Goal: Task Accomplishment & Management: Manage account settings

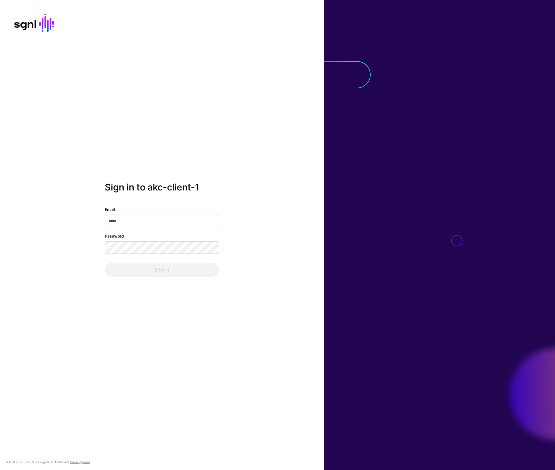
click at [189, 217] on input "Email" at bounding box center [162, 221] width 114 height 13
type input "**********"
click at [105, 263] on button "Sign In" at bounding box center [162, 270] width 114 height 14
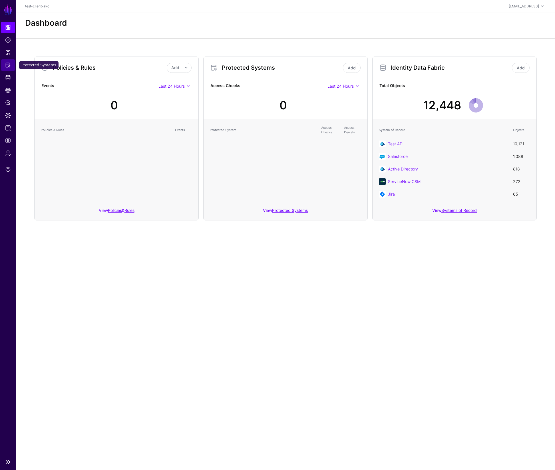
click at [8, 67] on span "Protected Systems" at bounding box center [8, 65] width 6 height 6
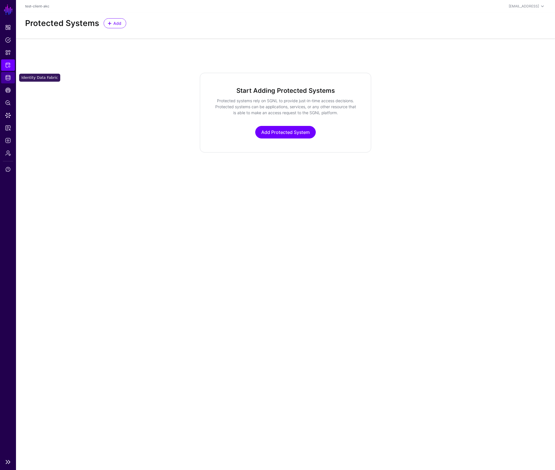
click at [8, 79] on span "Identity Data Fabric" at bounding box center [8, 78] width 6 height 6
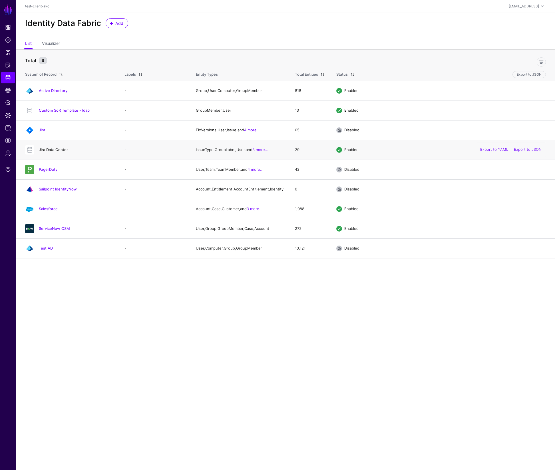
click at [52, 150] on link "Jira Data Center" at bounding box center [53, 149] width 29 height 5
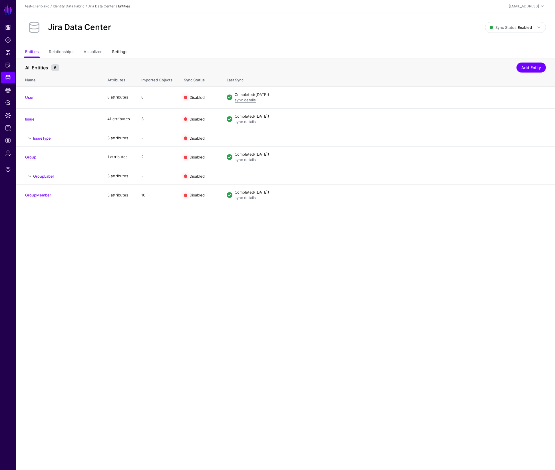
click at [121, 52] on link "Settings" at bounding box center [119, 52] width 15 height 11
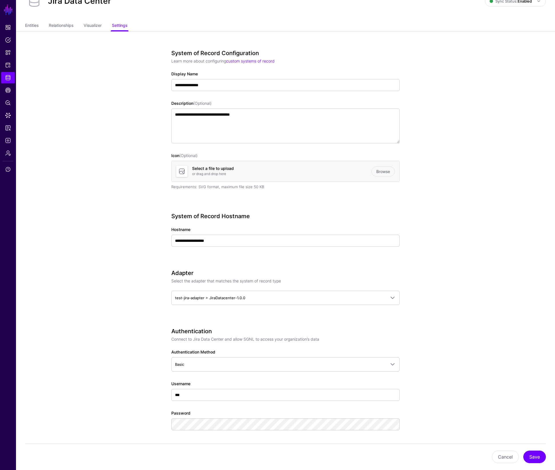
scroll to position [28, 0]
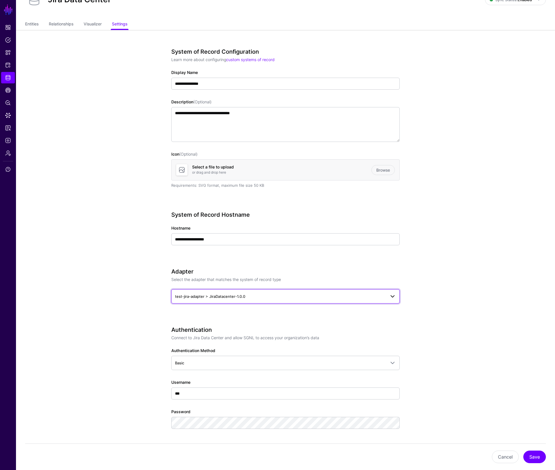
click at [255, 297] on span "test-jira-adapter > JiraDatacenter-1.0.0" at bounding box center [280, 296] width 211 height 6
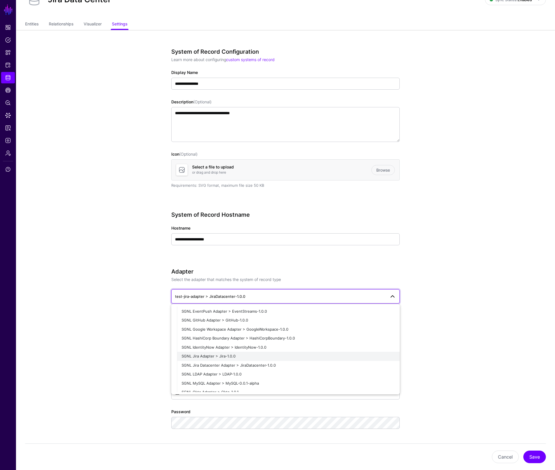
scroll to position [113, 0]
click at [265, 363] on span "SGNL Jira Datacenter Adapter > JiraDatacenter-1.0.0" at bounding box center [229, 364] width 94 height 5
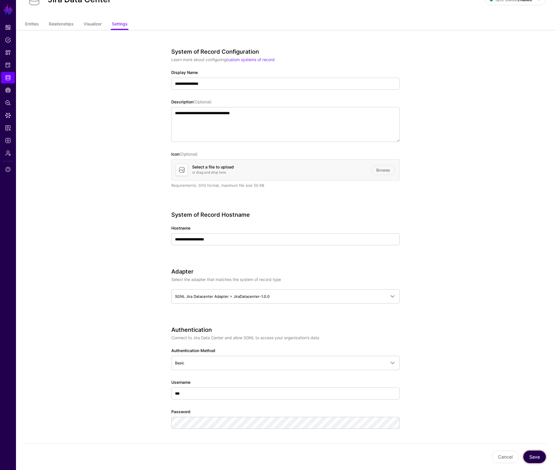
click at [536, 459] on button "Save" at bounding box center [535, 457] width 23 height 13
click at [35, 25] on link "Entities" at bounding box center [31, 24] width 13 height 11
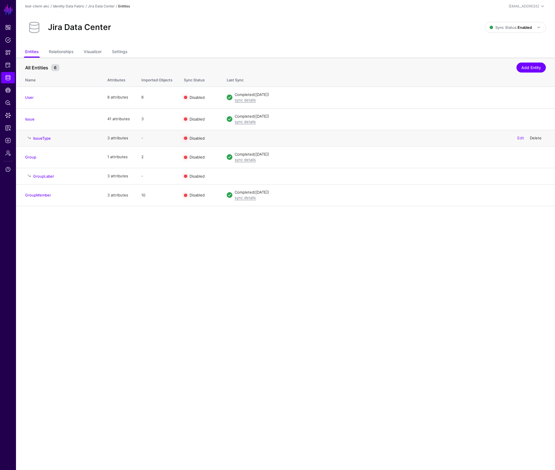
click at [537, 138] on link "Delete" at bounding box center [536, 138] width 12 height 5
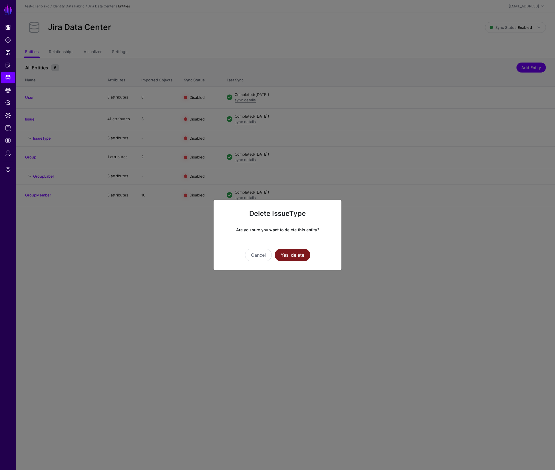
drag, startPoint x: 294, startPoint y: 256, endPoint x: 306, endPoint y: 250, distance: 13.8
click at [294, 256] on button "Yes, delete" at bounding box center [293, 255] width 36 height 13
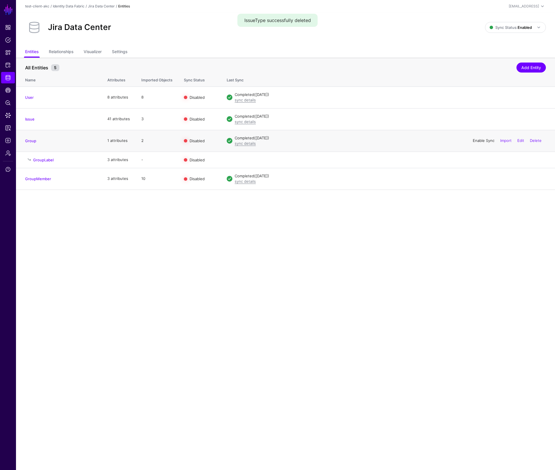
click at [480, 140] on link "Enable Sync" at bounding box center [484, 140] width 22 height 5
click at [7, 116] on span "Data Lens" at bounding box center [8, 116] width 6 height 6
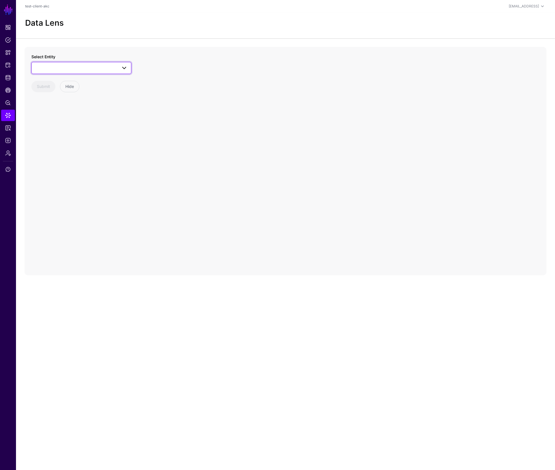
click at [66, 67] on span at bounding box center [81, 68] width 93 height 7
click at [67, 119] on div "GroupLabel" at bounding box center [84, 121] width 85 height 6
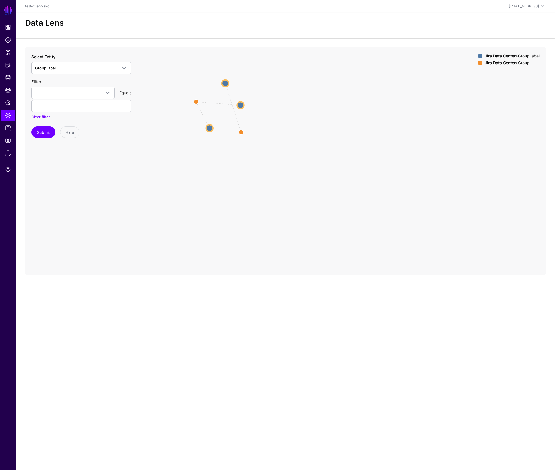
drag, startPoint x: 277, startPoint y: 151, endPoint x: 241, endPoint y: 129, distance: 42.6
click at [239, 129] on icon "parent parent parent GroupLabel GroupLabel GroupLabel GroupLabel GroupLabel Gro…" at bounding box center [286, 161] width 522 height 229
drag, startPoint x: 245, startPoint y: 108, endPoint x: 182, endPoint y: 140, distance: 70.8
click at [182, 140] on circle at bounding box center [179, 139] width 7 height 7
drag, startPoint x: 210, startPoint y: 131, endPoint x: 220, endPoint y: 150, distance: 21.1
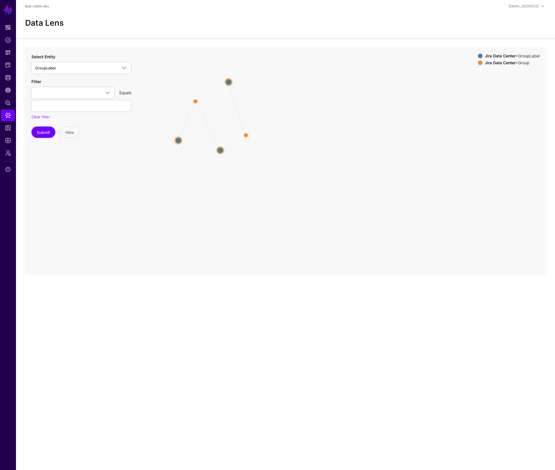
click at [220, 150] on circle at bounding box center [220, 150] width 7 height 7
click at [247, 135] on circle at bounding box center [246, 135] width 9 height 9
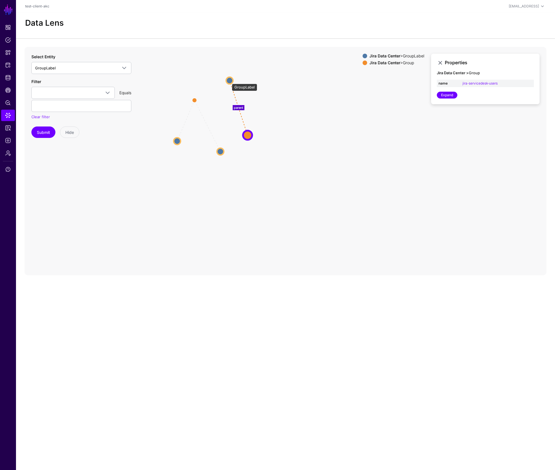
click at [229, 81] on circle at bounding box center [229, 80] width 7 height 7
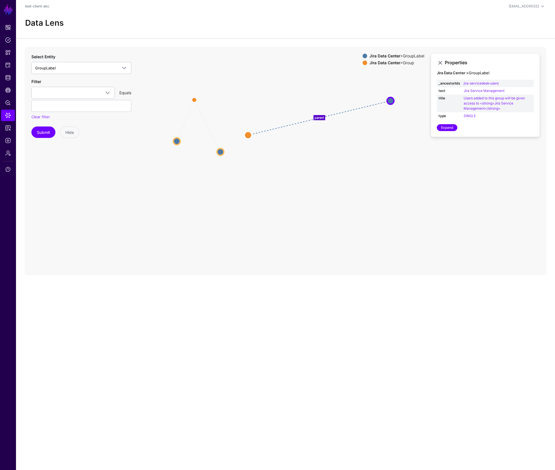
drag, startPoint x: 230, startPoint y: 80, endPoint x: 327, endPoint y: 110, distance: 101.8
click at [391, 100] on circle at bounding box center [390, 100] width 7 height 7
drag, startPoint x: 194, startPoint y: 99, endPoint x: 290, endPoint y: 92, distance: 96.3
click at [290, 92] on circle at bounding box center [290, 92] width 9 height 9
drag, startPoint x: 229, startPoint y: 145, endPoint x: 247, endPoint y: 78, distance: 68.9
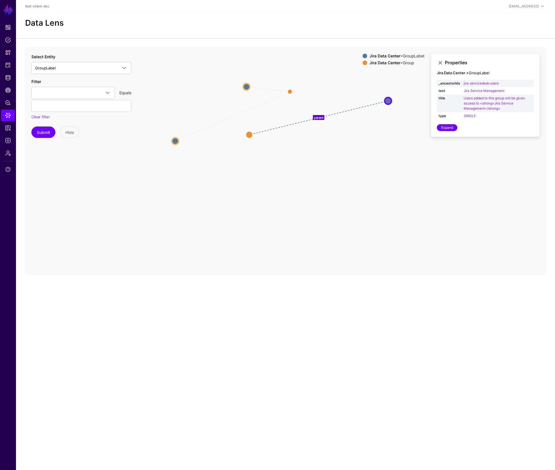
click at [247, 83] on circle at bounding box center [246, 86] width 7 height 7
drag, startPoint x: 191, startPoint y: 133, endPoint x: 335, endPoint y: 99, distance: 147.9
click at [335, 99] on circle at bounding box center [335, 98] width 7 height 7
click at [334, 98] on circle at bounding box center [334, 98] width 7 height 7
click at [333, 98] on circle at bounding box center [334, 99] width 7 height 7
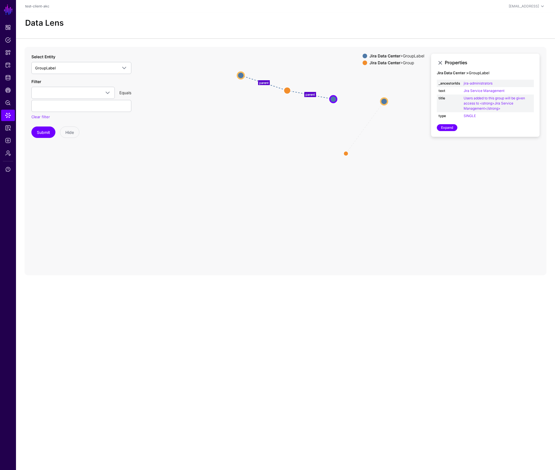
drag, startPoint x: 246, startPoint y: 138, endPoint x: 352, endPoint y: 147, distance: 106.1
click at [347, 153] on circle at bounding box center [346, 153] width 5 height 5
click at [383, 100] on circle at bounding box center [384, 101] width 7 height 7
click at [344, 156] on circle at bounding box center [345, 154] width 7 height 7
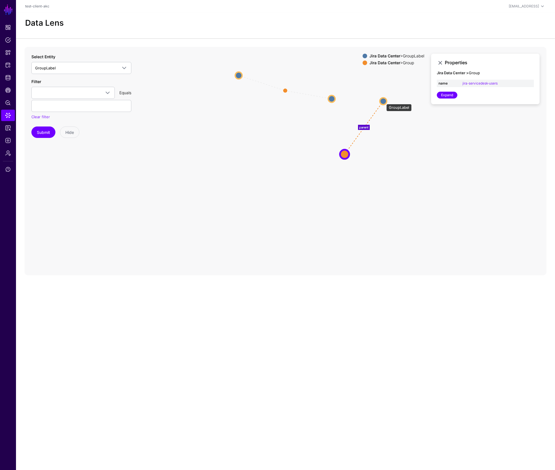
click at [384, 101] on circle at bounding box center [383, 101] width 7 height 7
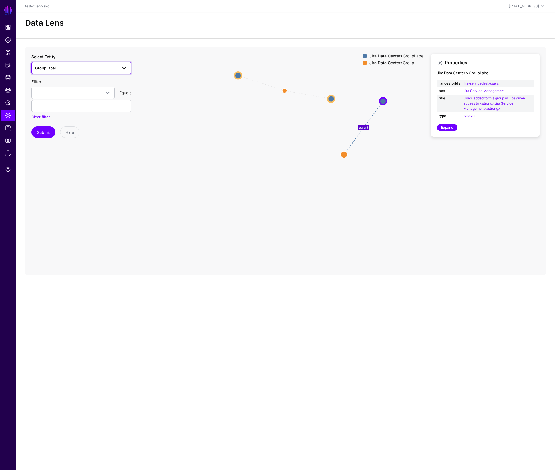
click at [70, 66] on span "GroupLabel" at bounding box center [76, 68] width 82 height 6
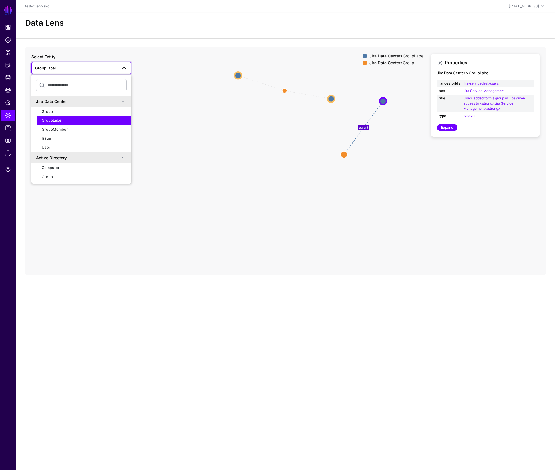
click at [65, 119] on div "GroupLabel" at bounding box center [84, 121] width 85 height 6
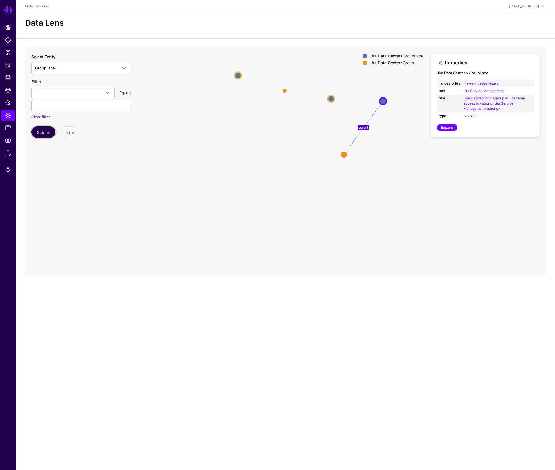
click at [44, 133] on button "Submit" at bounding box center [43, 132] width 24 height 11
drag, startPoint x: 301, startPoint y: 182, endPoint x: 247, endPoint y: 121, distance: 81.7
click at [247, 121] on circle at bounding box center [248, 121] width 9 height 9
click at [246, 121] on circle at bounding box center [247, 120] width 9 height 9
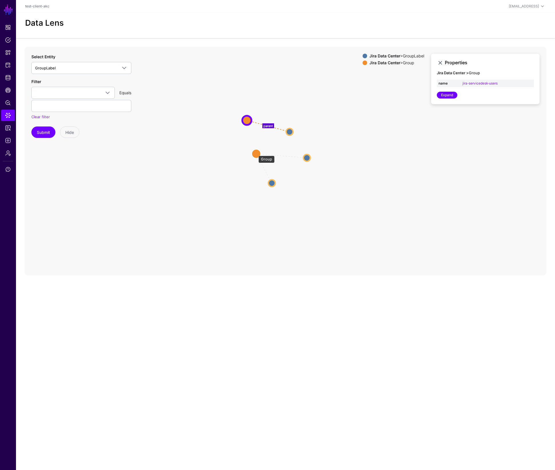
click at [256, 153] on circle at bounding box center [256, 153] width 9 height 9
click at [307, 158] on circle at bounding box center [307, 158] width 7 height 7
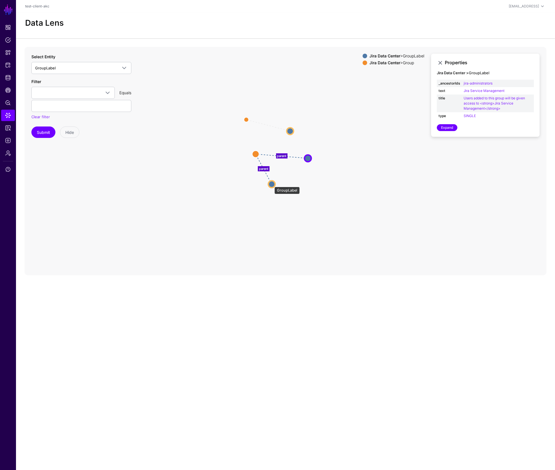
click at [272, 184] on circle at bounding box center [272, 184] width 7 height 7
drag, startPoint x: 254, startPoint y: 151, endPoint x: 233, endPoint y: 151, distance: 20.3
click at [219, 135] on circle at bounding box center [220, 137] width 7 height 7
drag, startPoint x: 271, startPoint y: 184, endPoint x: 281, endPoint y: 183, distance: 10.0
click at [281, 183] on circle at bounding box center [282, 184] width 7 height 7
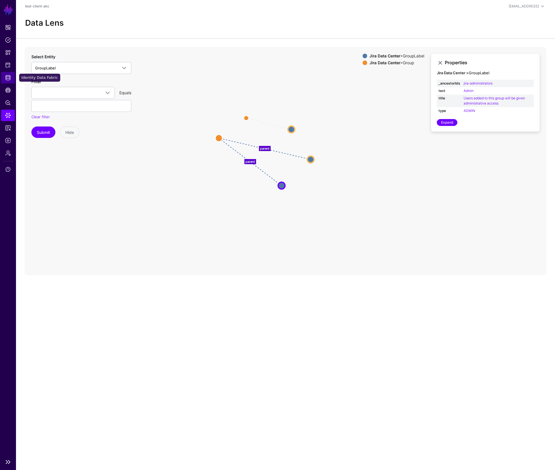
click at [7, 78] on span "Identity Data Fabric" at bounding box center [8, 78] width 6 height 6
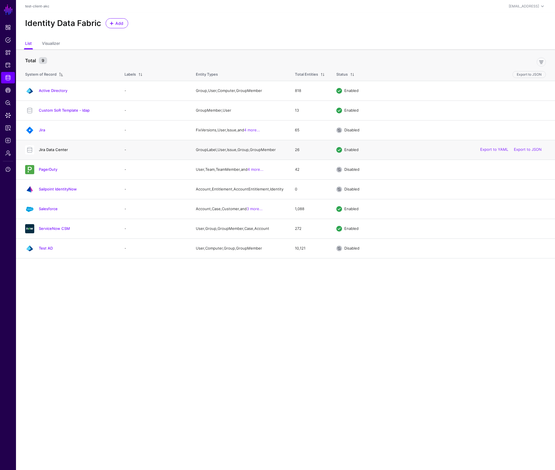
click at [56, 151] on link "Jira Data Center" at bounding box center [53, 149] width 29 height 5
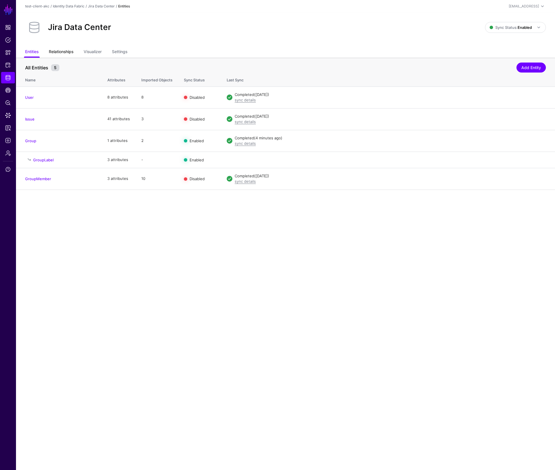
click at [70, 49] on link "Relationships" at bounding box center [61, 52] width 25 height 11
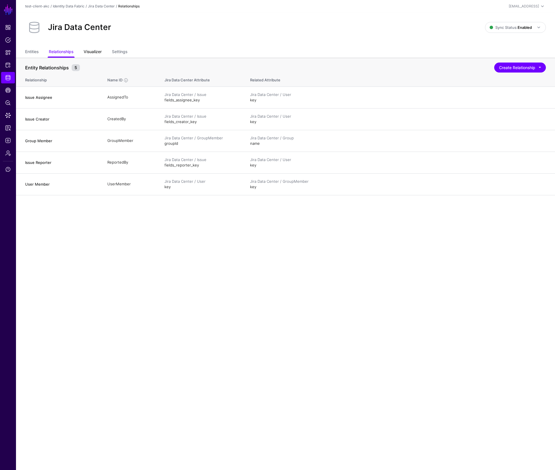
click at [91, 50] on link "Visualizer" at bounding box center [93, 52] width 18 height 11
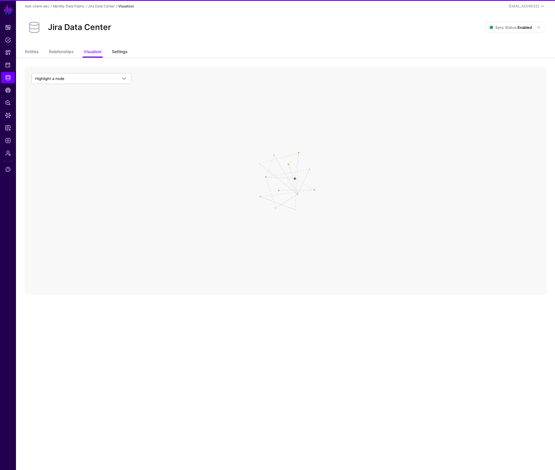
click at [119, 51] on link "Settings" at bounding box center [119, 52] width 15 height 11
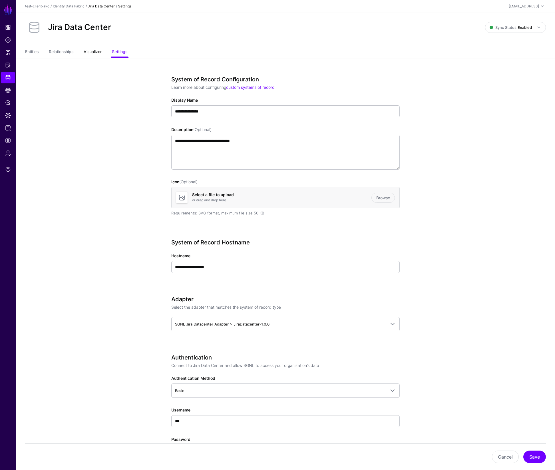
click at [91, 53] on link "Visualizer" at bounding box center [93, 52] width 18 height 11
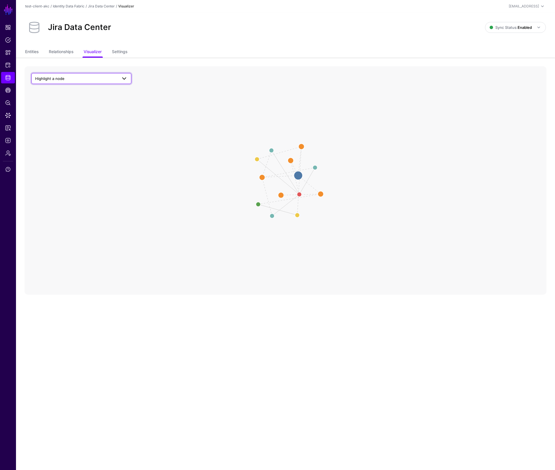
click at [92, 78] on span "Highlight a node" at bounding box center [76, 78] width 82 height 6
click at [73, 149] on div "Group" at bounding box center [84, 149] width 85 height 6
drag, startPoint x: 323, startPoint y: 195, endPoint x: 365, endPoint y: 195, distance: 42.3
click at [365, 195] on circle at bounding box center [364, 196] width 11 height 11
drag, startPoint x: 286, startPoint y: 199, endPoint x: 326, endPoint y: 221, distance: 45.3
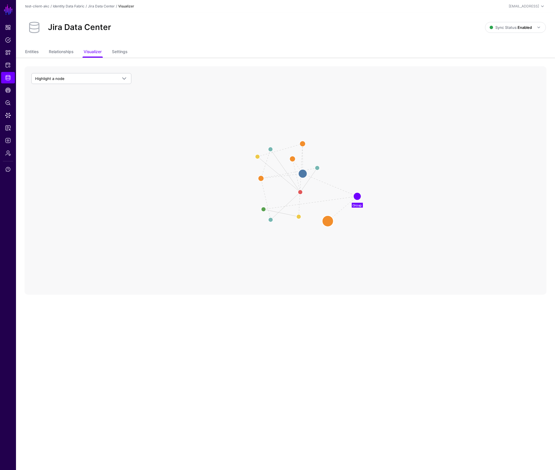
click at [327, 221] on circle at bounding box center [327, 220] width 11 height 11
click at [329, 222] on circle at bounding box center [330, 221] width 11 height 11
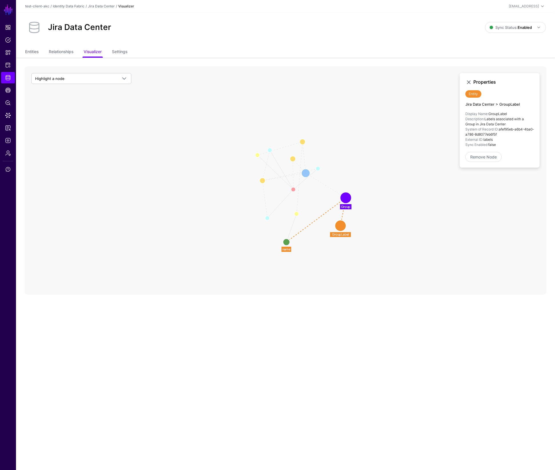
drag, startPoint x: 266, startPoint y: 209, endPoint x: 315, endPoint y: 235, distance: 56.2
click at [285, 241] on circle at bounding box center [286, 242] width 7 height 7
click at [345, 228] on circle at bounding box center [344, 227] width 11 height 11
click at [370, 217] on icon "User Member Group Member Issue Reporter Issue Creator Issue Assignee Jira Data …" at bounding box center [286, 180] width 522 height 229
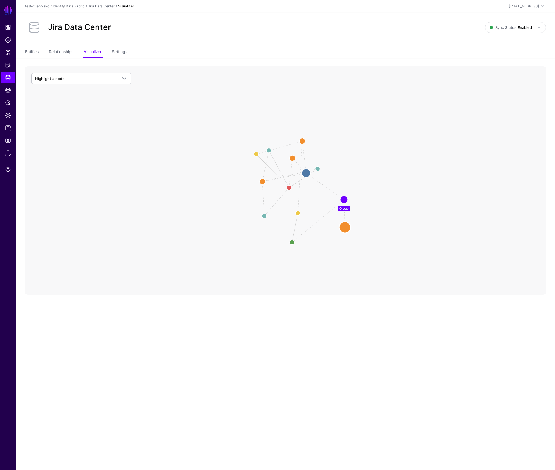
click at [346, 228] on circle at bounding box center [344, 227] width 11 height 11
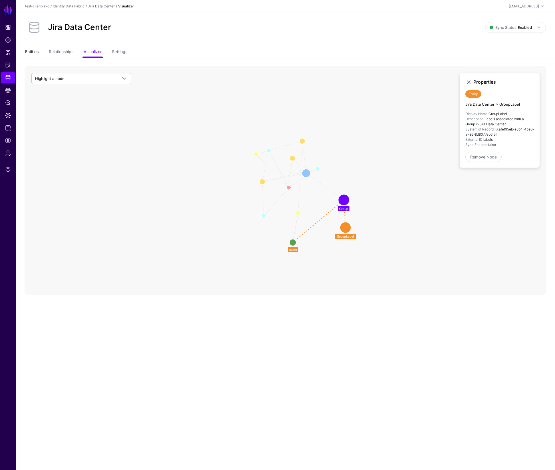
click at [34, 52] on link "Entities" at bounding box center [31, 52] width 13 height 11
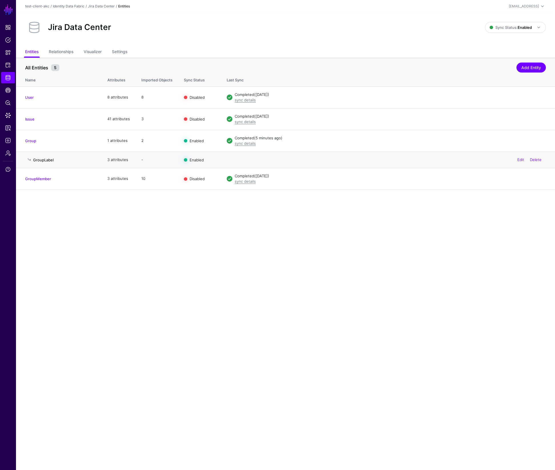
click at [51, 161] on link "GroupLabel" at bounding box center [43, 160] width 21 height 5
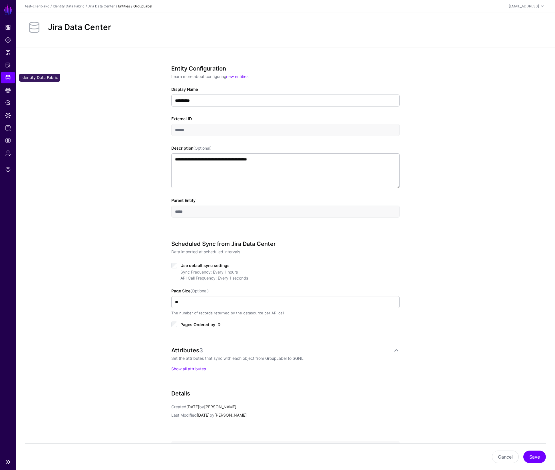
click at [5, 77] on span "Identity Data Fabric" at bounding box center [8, 78] width 6 height 6
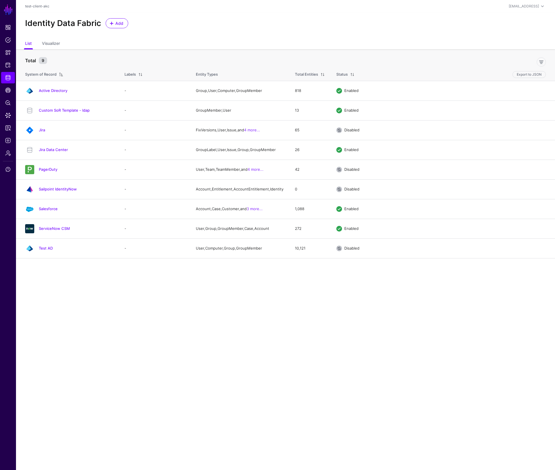
click at [67, 150] on link "Jira Data Center" at bounding box center [53, 149] width 29 height 5
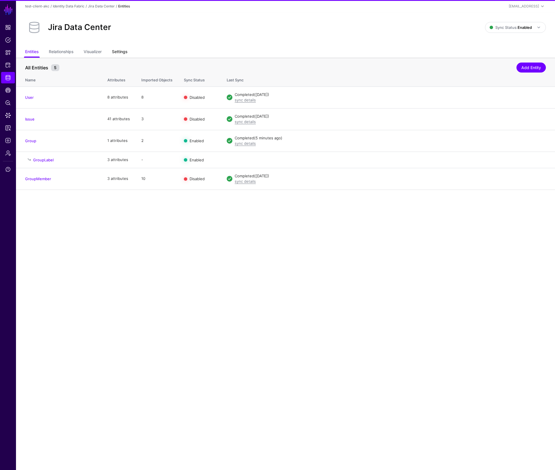
click at [123, 53] on link "Settings" at bounding box center [119, 52] width 15 height 11
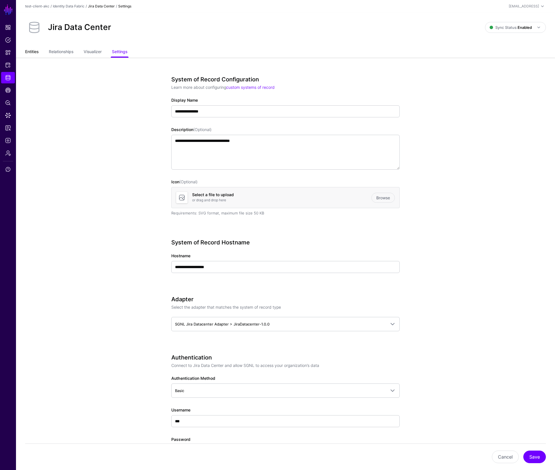
click at [34, 53] on link "Entities" at bounding box center [31, 52] width 13 height 11
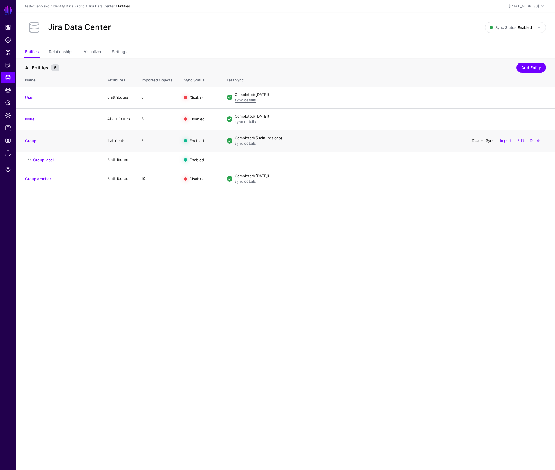
click at [477, 142] on link "Disable Sync" at bounding box center [483, 140] width 23 height 5
click at [478, 140] on link "Enable Sync" at bounding box center [484, 140] width 22 height 5
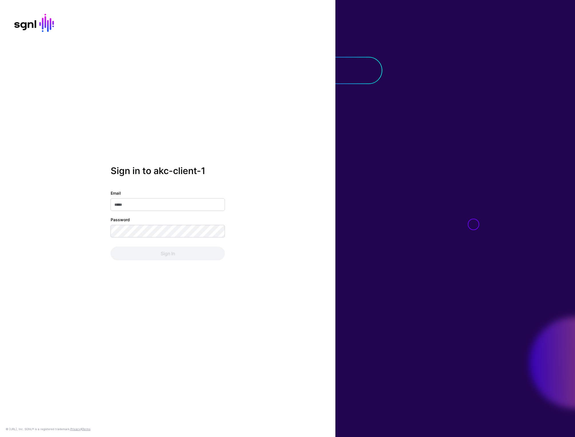
click at [134, 206] on input "Email" at bounding box center [168, 204] width 114 height 13
type input "**********"
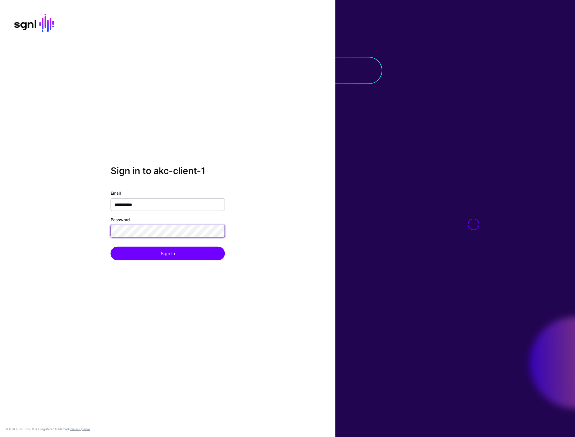
click at [111, 247] on button "Sign In" at bounding box center [168, 254] width 114 height 14
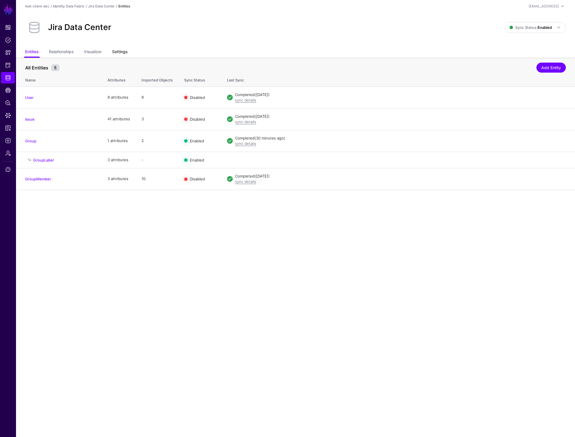
click at [117, 51] on link "Settings" at bounding box center [119, 52] width 15 height 11
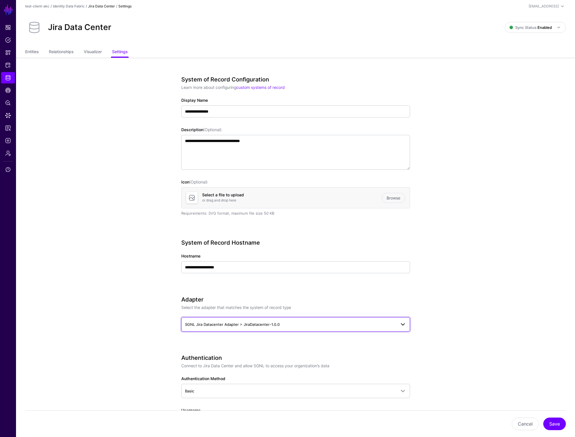
click at [298, 326] on span "SGNL Jira Datacenter Adapter > JiraDatacenter-1.0.0" at bounding box center [290, 324] width 211 height 6
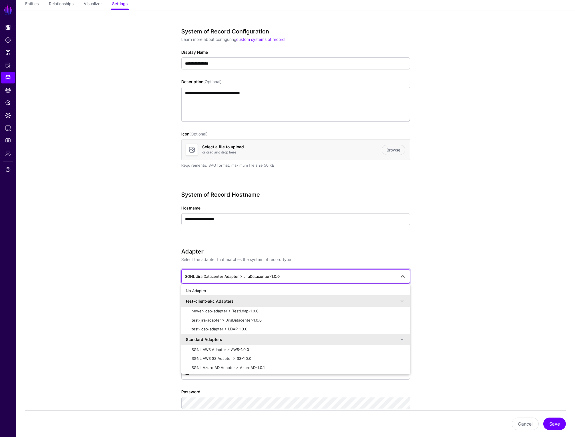
click at [139, 224] on app-datasources-details-form "**********" at bounding box center [295, 429] width 559 height 839
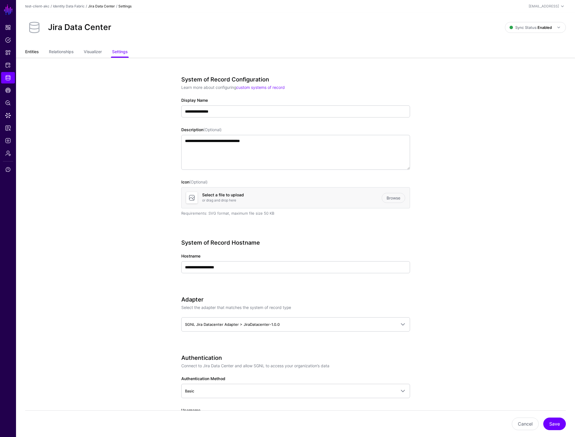
click at [32, 49] on link "Entities" at bounding box center [31, 52] width 13 height 11
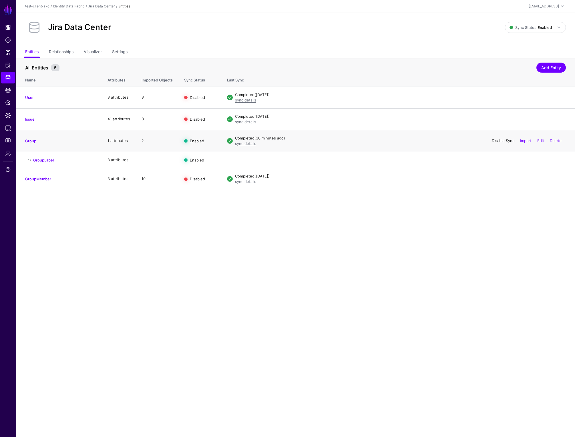
click at [504, 139] on link "Disable Sync" at bounding box center [502, 140] width 23 height 5
click at [123, 50] on link "Settings" at bounding box center [119, 52] width 15 height 11
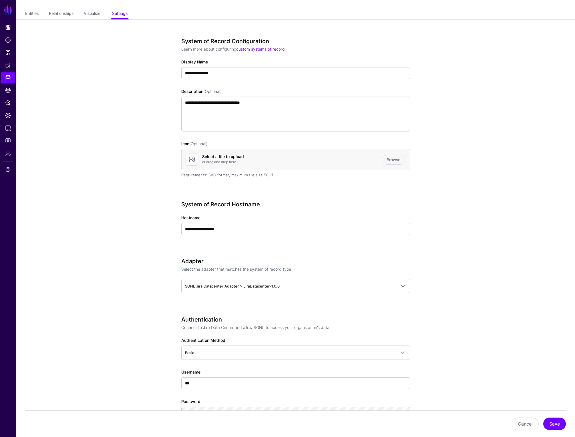
scroll to position [40, 0]
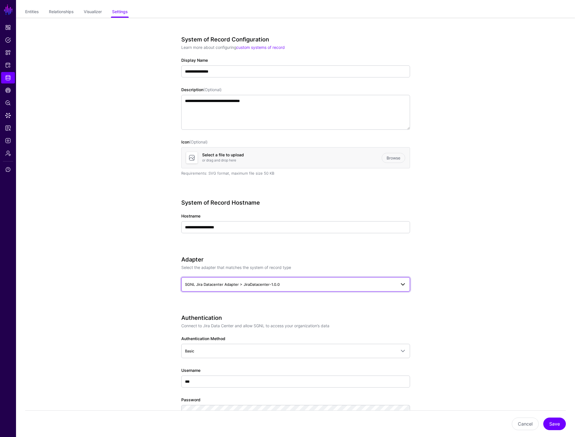
click at [276, 285] on span "SGNL Jira Datacenter Adapter > JiraDatacenter-1.0.0" at bounding box center [232, 284] width 95 height 5
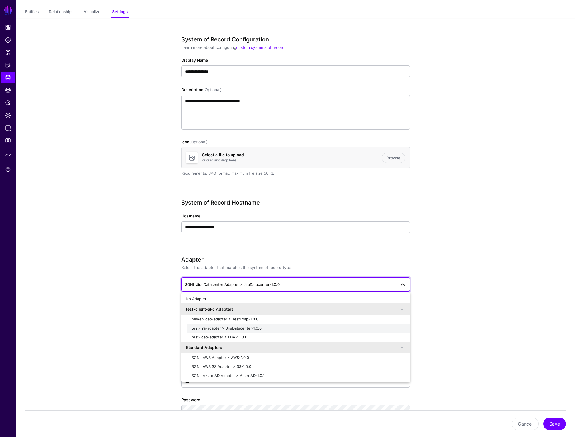
click at [258, 327] on span "test-jira-adapter > JiraDatacenter-1.0.0" at bounding box center [226, 328] width 70 height 5
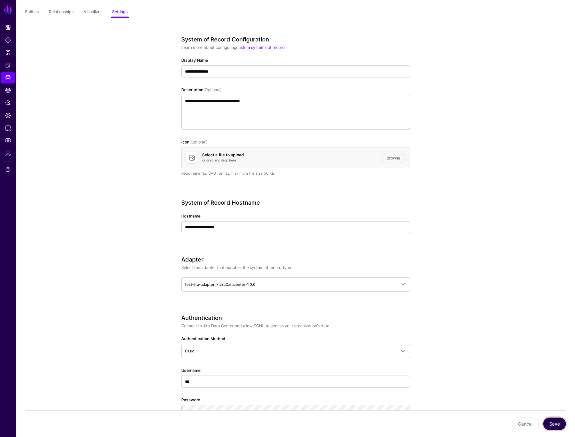
drag, startPoint x: 554, startPoint y: 425, endPoint x: 541, endPoint y: 411, distance: 19.2
click at [554, 425] on button "Save" at bounding box center [554, 423] width 23 height 13
click at [10, 155] on span "Admin" at bounding box center [8, 153] width 6 height 6
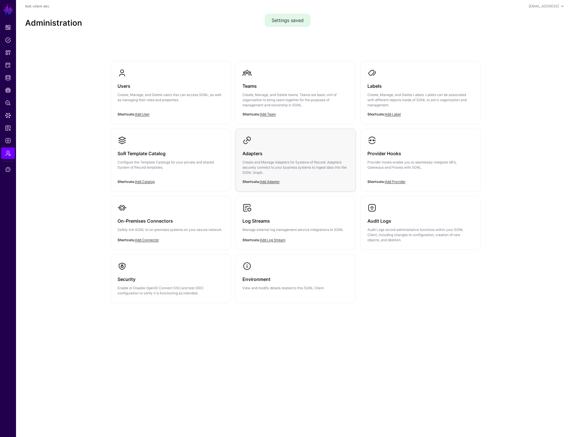
click at [261, 161] on p "Create and Manage Adapters for Systems of Record. Adapters securely connect to …" at bounding box center [295, 167] width 106 height 15
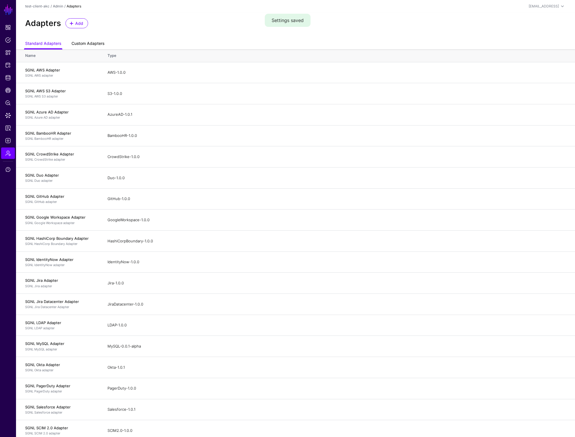
click at [85, 42] on link "Custom Adapters" at bounding box center [87, 44] width 33 height 11
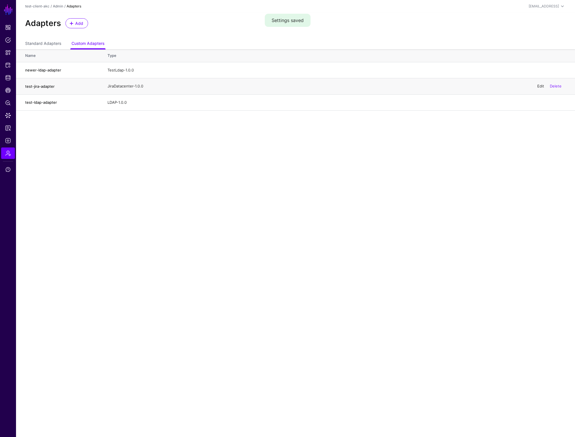
click at [539, 85] on link "Edit" at bounding box center [540, 86] width 7 height 5
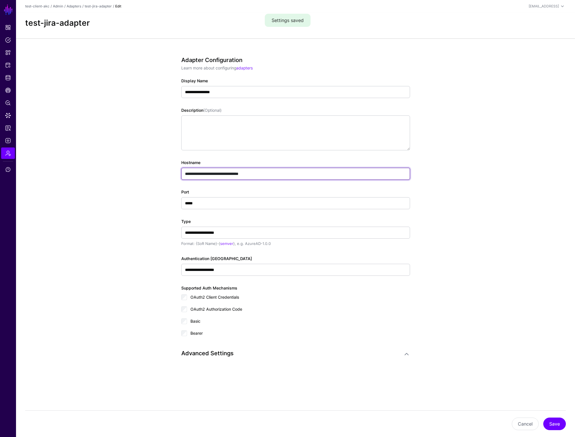
click at [273, 175] on input "**********" at bounding box center [295, 174] width 229 height 12
drag, startPoint x: 273, startPoint y: 174, endPoint x: 182, endPoint y: 173, distance: 90.9
click at [182, 173] on input "**********" at bounding box center [295, 174] width 229 height 12
paste input "******"
drag, startPoint x: 260, startPoint y: 173, endPoint x: 287, endPoint y: 174, distance: 27.5
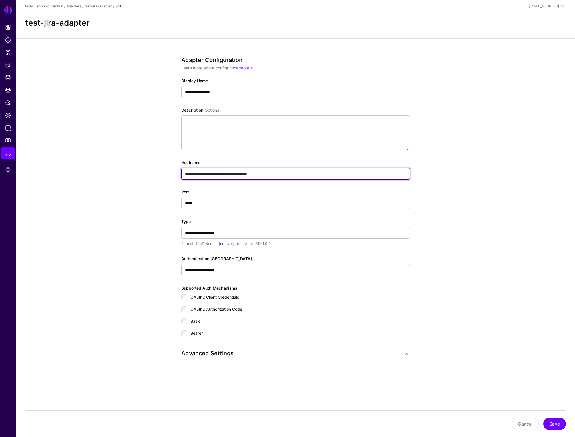
click at [287, 174] on input "**********" at bounding box center [295, 174] width 229 height 12
type input "**********"
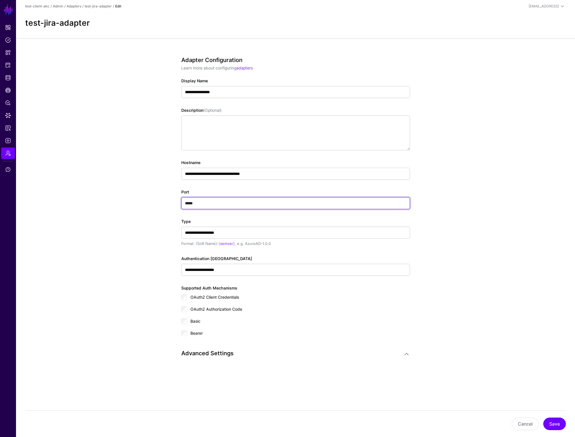
drag, startPoint x: 208, startPoint y: 203, endPoint x: 137, endPoint y: 202, distance: 71.2
click at [136, 203] on app-admin-adapters-details-form "**********" at bounding box center [295, 226] width 559 height 377
paste input "text"
type input "*****"
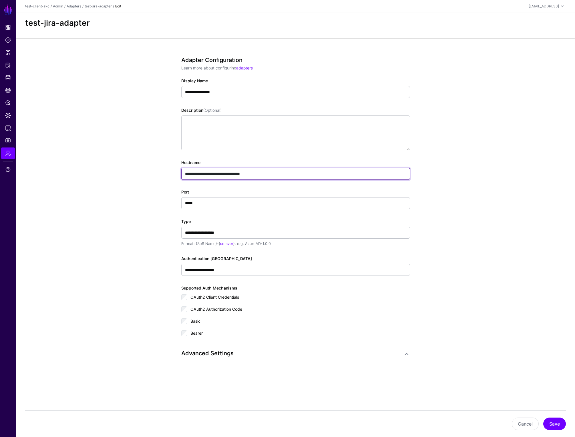
click at [269, 171] on input "**********" at bounding box center [295, 174] width 229 height 12
type input "**********"
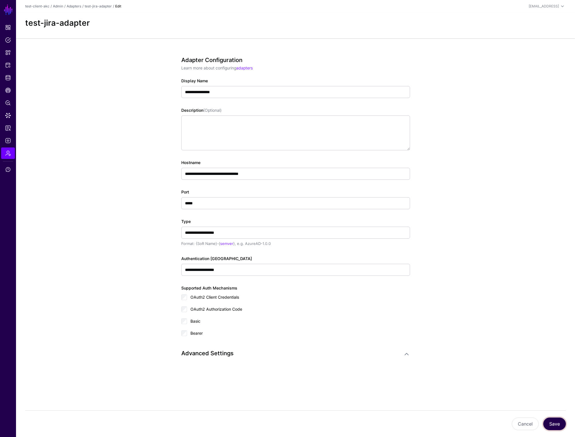
click at [557, 424] on button "Save" at bounding box center [554, 423] width 23 height 13
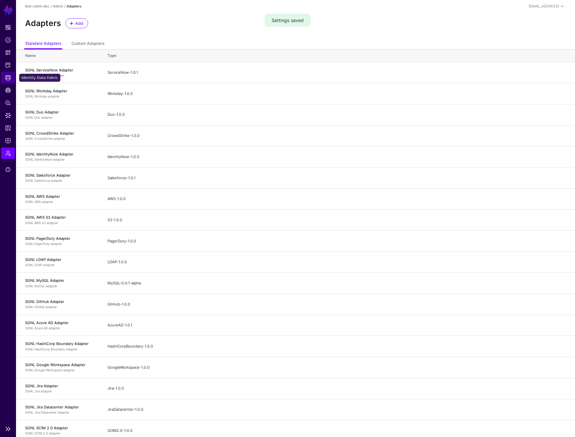
click at [6, 76] on span "Identity Data Fabric" at bounding box center [8, 78] width 6 height 6
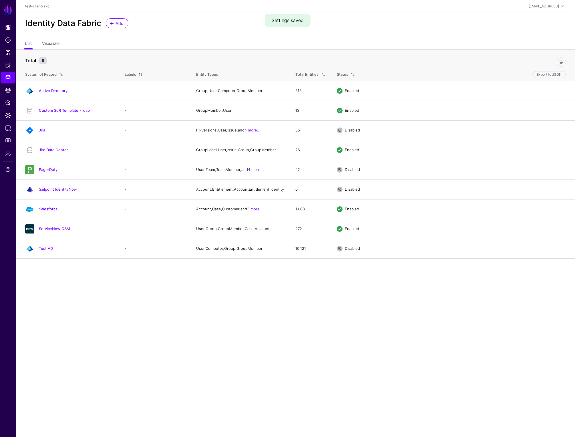
click at [59, 152] on link "Jira Data Center" at bounding box center [53, 149] width 29 height 5
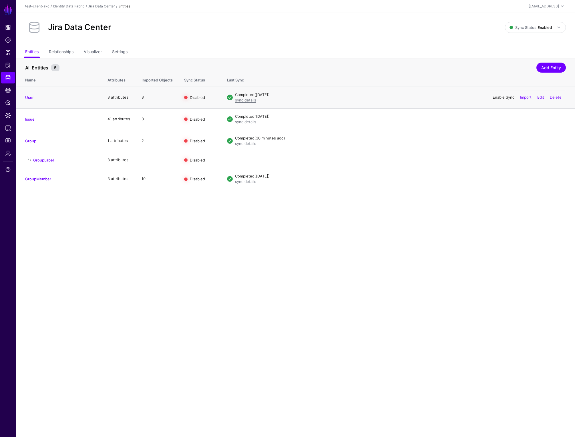
click at [500, 98] on link "Enable Sync" at bounding box center [503, 97] width 22 height 5
click at [501, 119] on link "Enable Sync" at bounding box center [503, 119] width 22 height 5
click at [503, 143] on div "Enable Sync Import Edit Delete" at bounding box center [526, 141] width 77 height 14
click at [503, 141] on link "Enable Sync" at bounding box center [503, 140] width 22 height 5
click at [504, 177] on link "Enable Sync" at bounding box center [503, 178] width 22 height 5
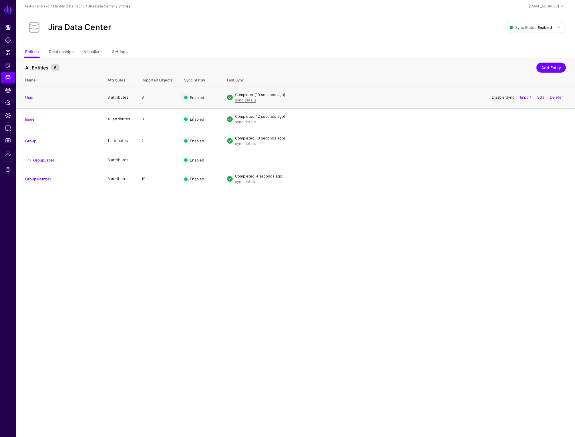
click at [503, 98] on link "Disable Sync" at bounding box center [502, 97] width 23 height 5
click at [503, 119] on link "Disable Sync" at bounding box center [502, 119] width 23 height 5
click at [503, 139] on link "Disable Sync" at bounding box center [502, 140] width 23 height 5
click at [505, 178] on link "Disable Sync" at bounding box center [502, 178] width 23 height 5
click at [383, 120] on div "sync details" at bounding box center [400, 122] width 331 height 6
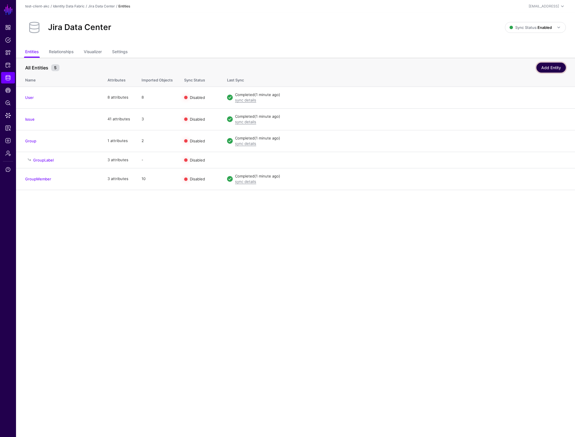
click at [544, 69] on link "Add Entity" at bounding box center [550, 68] width 29 height 10
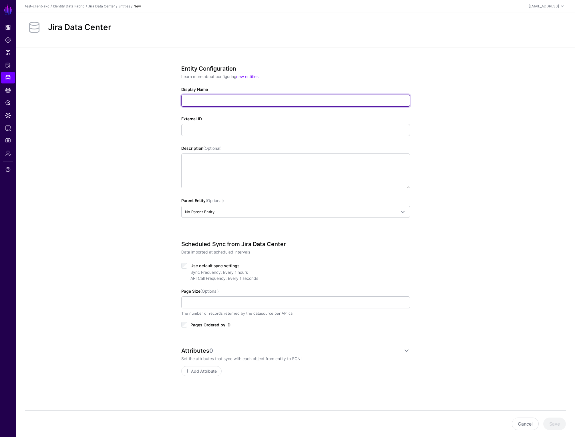
click at [229, 101] on input "Display Name" at bounding box center [295, 101] width 229 height 12
type input "**********"
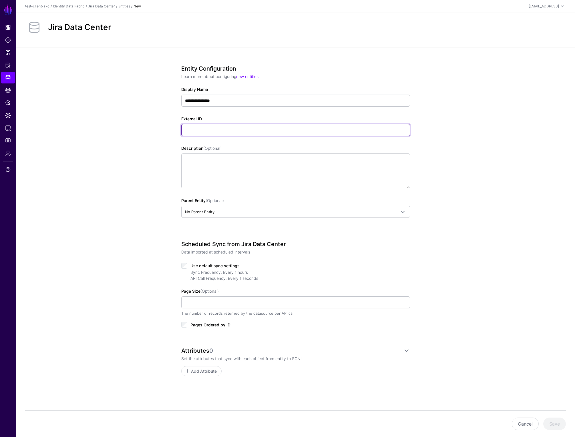
click at [235, 128] on input "External ID" at bounding box center [295, 130] width 229 height 12
type input "**********"
drag, startPoint x: 200, startPoint y: 129, endPoint x: 301, endPoint y: 135, distance: 101.0
click at [301, 135] on input "**********" at bounding box center [295, 130] width 229 height 12
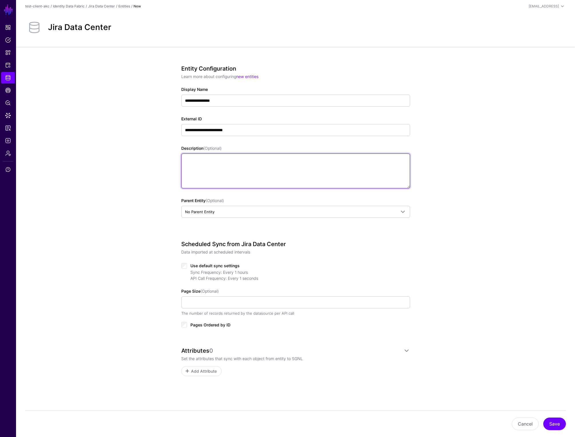
click at [213, 159] on textarea "Description (Optional)" at bounding box center [295, 170] width 229 height 35
type textarea "**********"
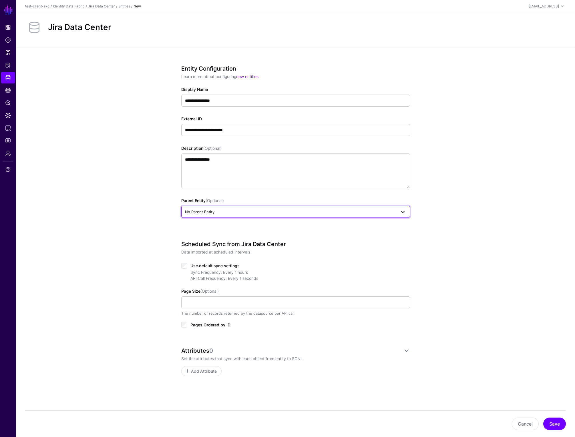
click at [221, 211] on span "No Parent Entity" at bounding box center [290, 212] width 211 height 6
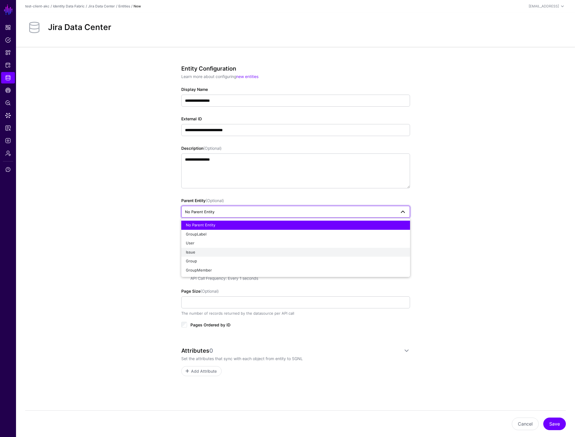
click at [215, 252] on div "Issue" at bounding box center [295, 252] width 219 height 6
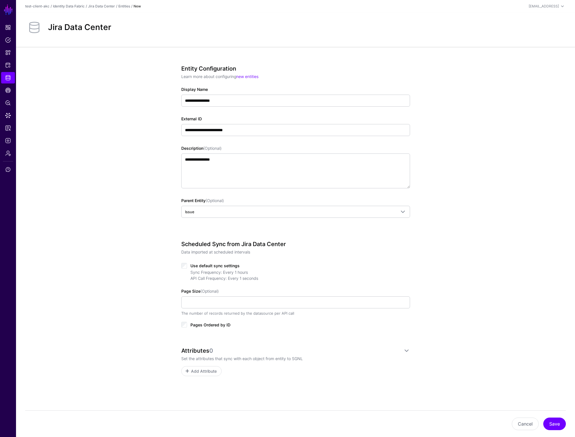
click at [153, 215] on div "**********" at bounding box center [295, 241] width 559 height 389
click at [205, 371] on span "Add Attribute" at bounding box center [203, 371] width 27 height 6
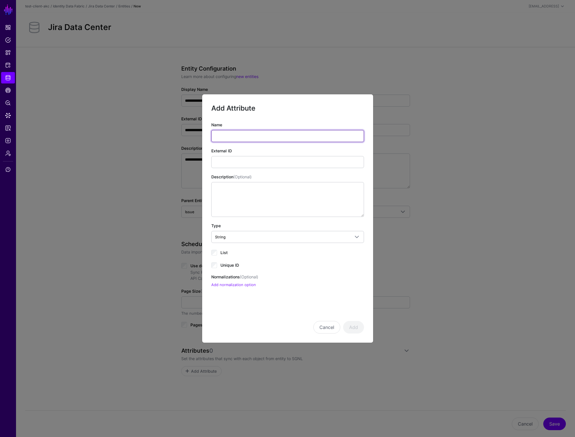
click at [240, 135] on input "Name" at bounding box center [287, 136] width 153 height 12
type input "**"
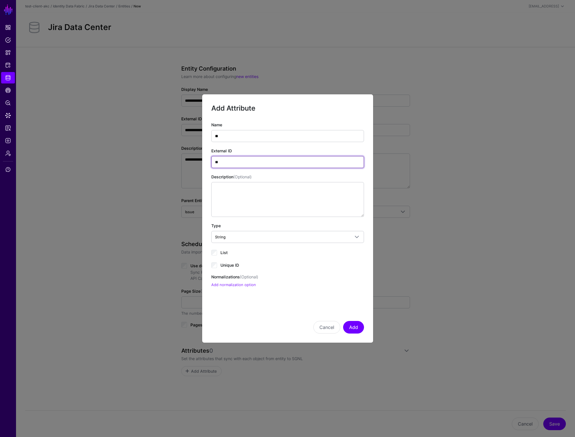
type input "**"
click at [233, 265] on span "Unique ID" at bounding box center [229, 265] width 19 height 5
click at [357, 324] on button "Add" at bounding box center [353, 327] width 21 height 13
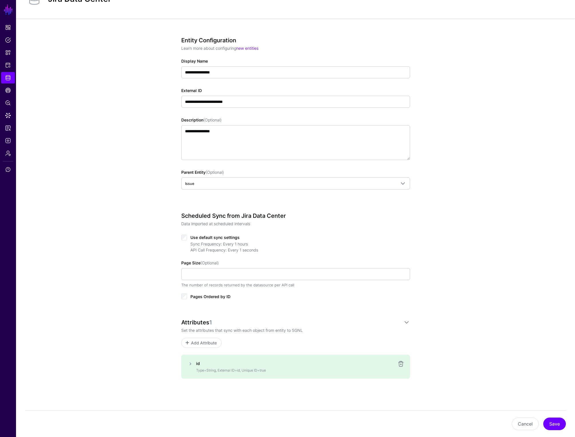
scroll to position [29, 0]
click at [209, 342] on span "Add Attribute" at bounding box center [203, 342] width 27 height 6
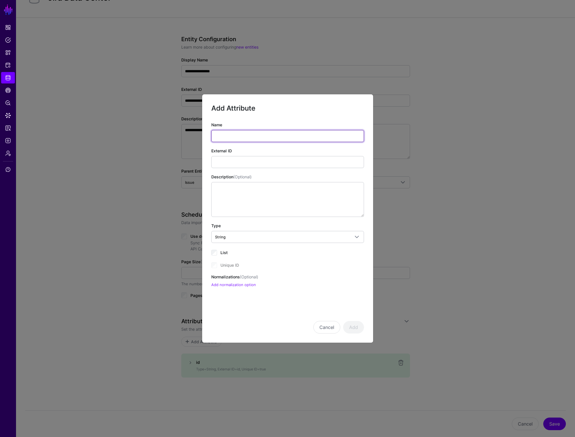
click at [226, 135] on input "Name" at bounding box center [287, 136] width 153 height 12
type input "*****"
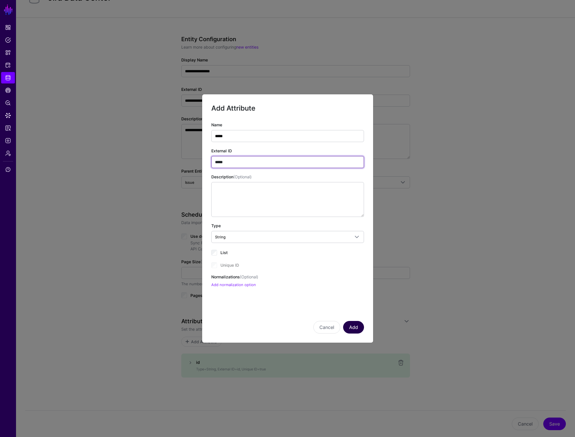
type input "*****"
click at [355, 325] on button "Add" at bounding box center [353, 327] width 21 height 13
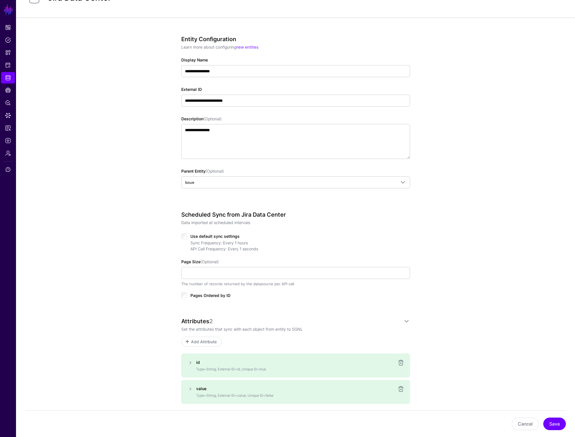
scroll to position [56, 0]
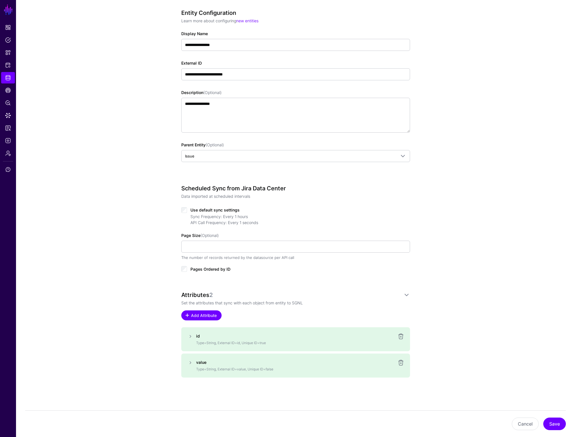
click at [205, 314] on span "Add Attribute" at bounding box center [203, 315] width 27 height 6
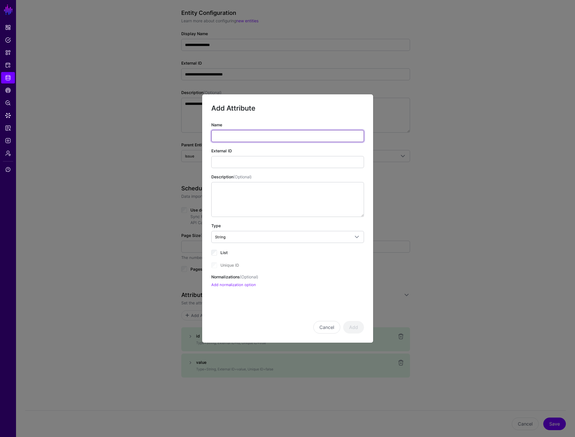
click at [228, 134] on input "Name" at bounding box center [287, 136] width 153 height 12
type input "********"
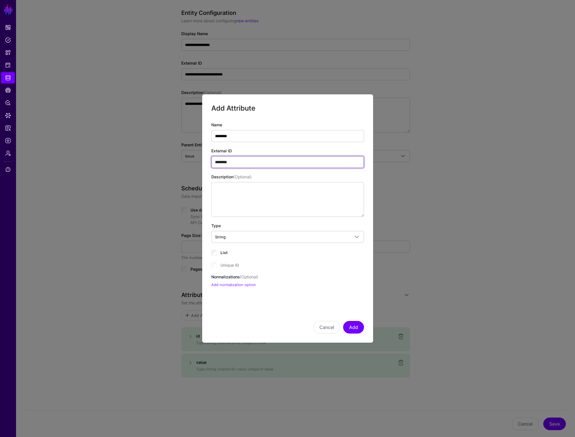
type input "********"
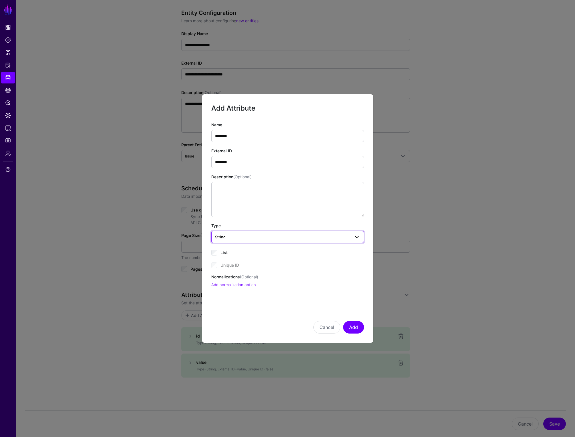
click at [234, 239] on span "String" at bounding box center [282, 237] width 135 height 6
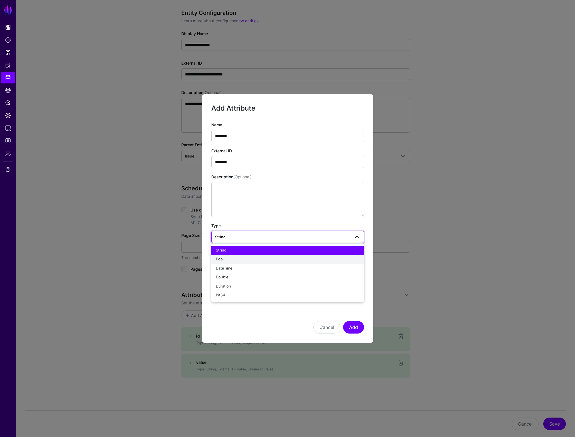
click at [233, 259] on div "Bool" at bounding box center [287, 259] width 143 height 6
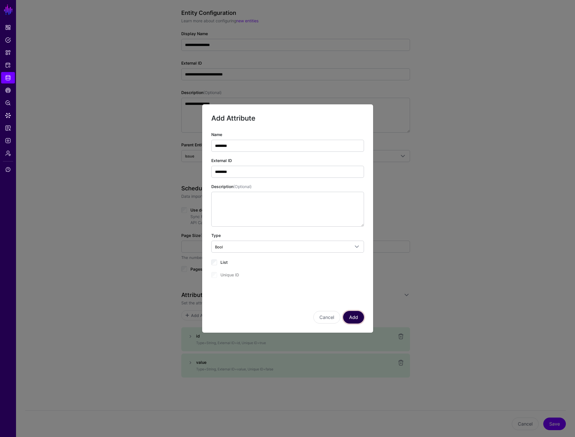
click at [354, 319] on button "Add" at bounding box center [353, 317] width 21 height 13
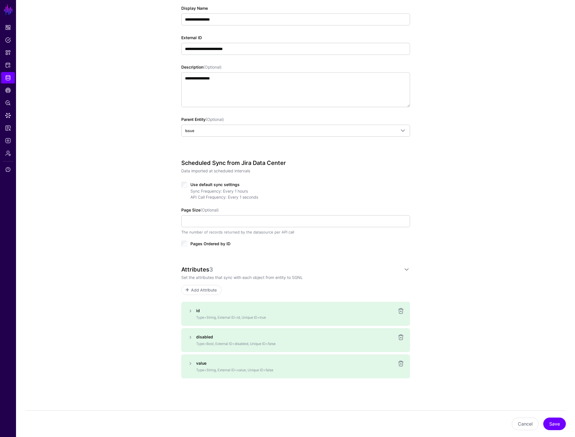
scroll to position [82, 0]
click at [551, 422] on button "Save" at bounding box center [554, 423] width 23 height 13
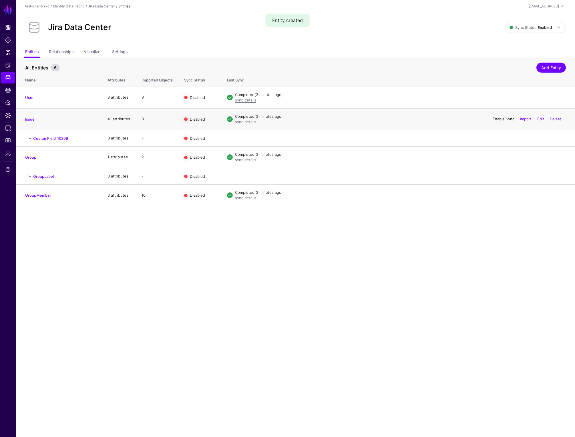
click at [506, 119] on link "Enable Sync" at bounding box center [503, 119] width 22 height 5
click at [498, 119] on link "Disable Sync" at bounding box center [502, 119] width 23 height 5
click at [250, 122] on link "sync details" at bounding box center [245, 121] width 21 height 5
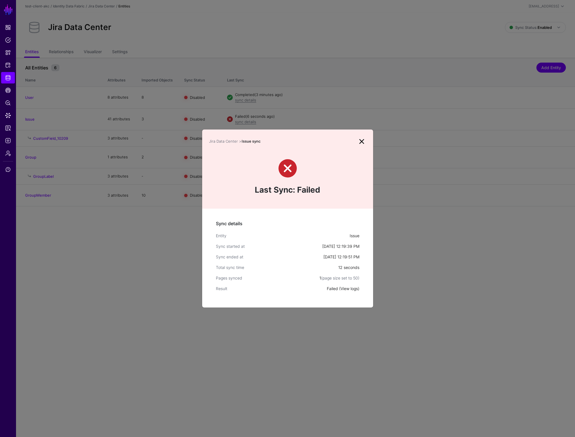
click at [351, 289] on link "View logs" at bounding box center [348, 288] width 17 height 5
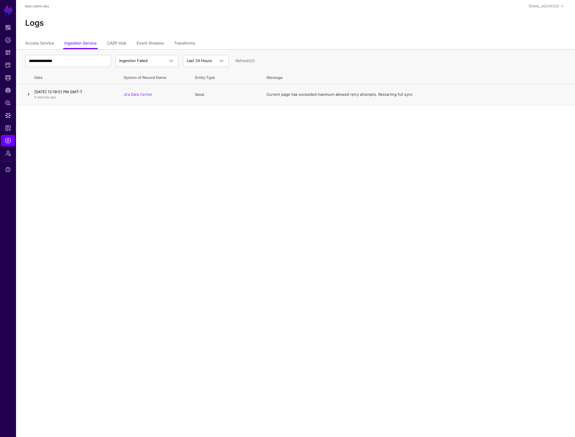
click at [29, 94] on link at bounding box center [28, 94] width 7 height 7
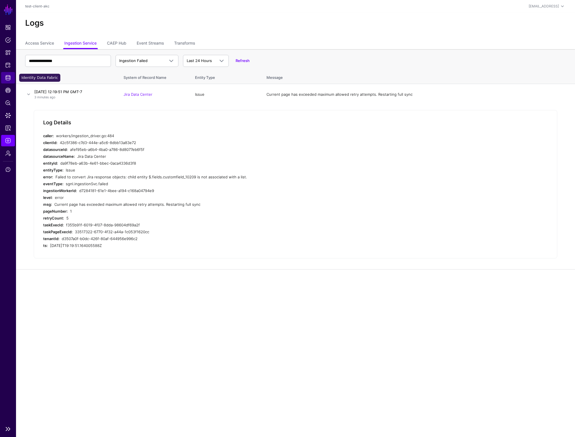
click at [9, 78] on span "Identity Data Fabric" at bounding box center [8, 78] width 6 height 6
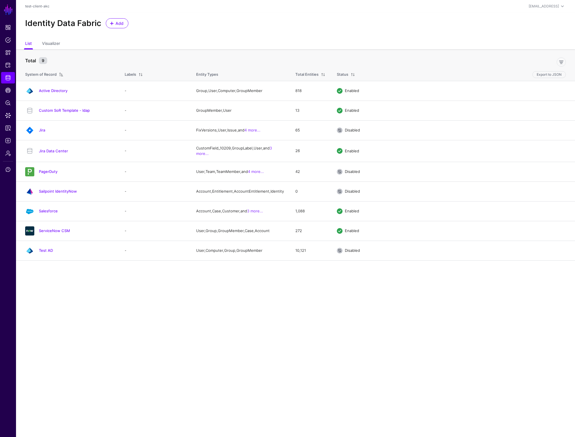
click at [62, 151] on link "Jira Data Center" at bounding box center [53, 151] width 29 height 5
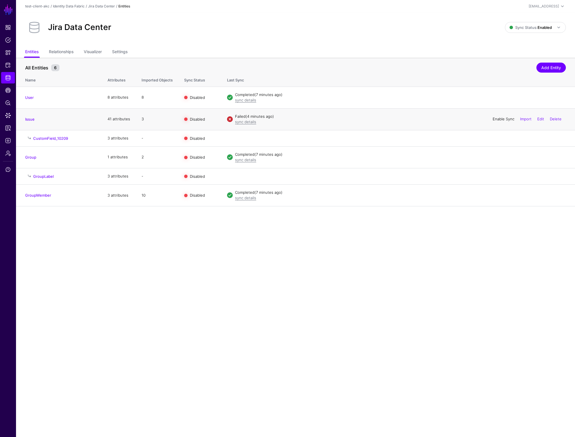
click at [497, 118] on link "Enable Sync" at bounding box center [503, 119] width 22 height 5
click at [504, 119] on link "Disable Sync" at bounding box center [502, 119] width 23 height 5
